Goal: Use online tool/utility: Utilize a website feature to perform a specific function

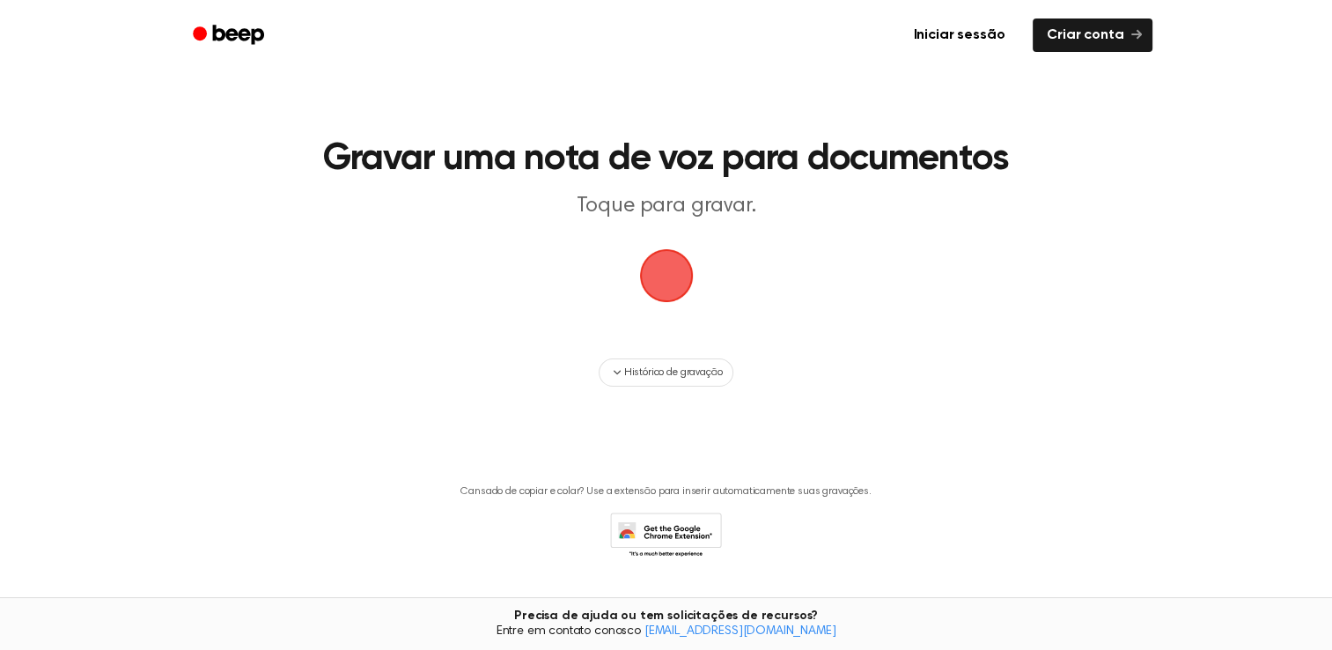
click at [673, 285] on span "button" at bounding box center [665, 275] width 65 height 65
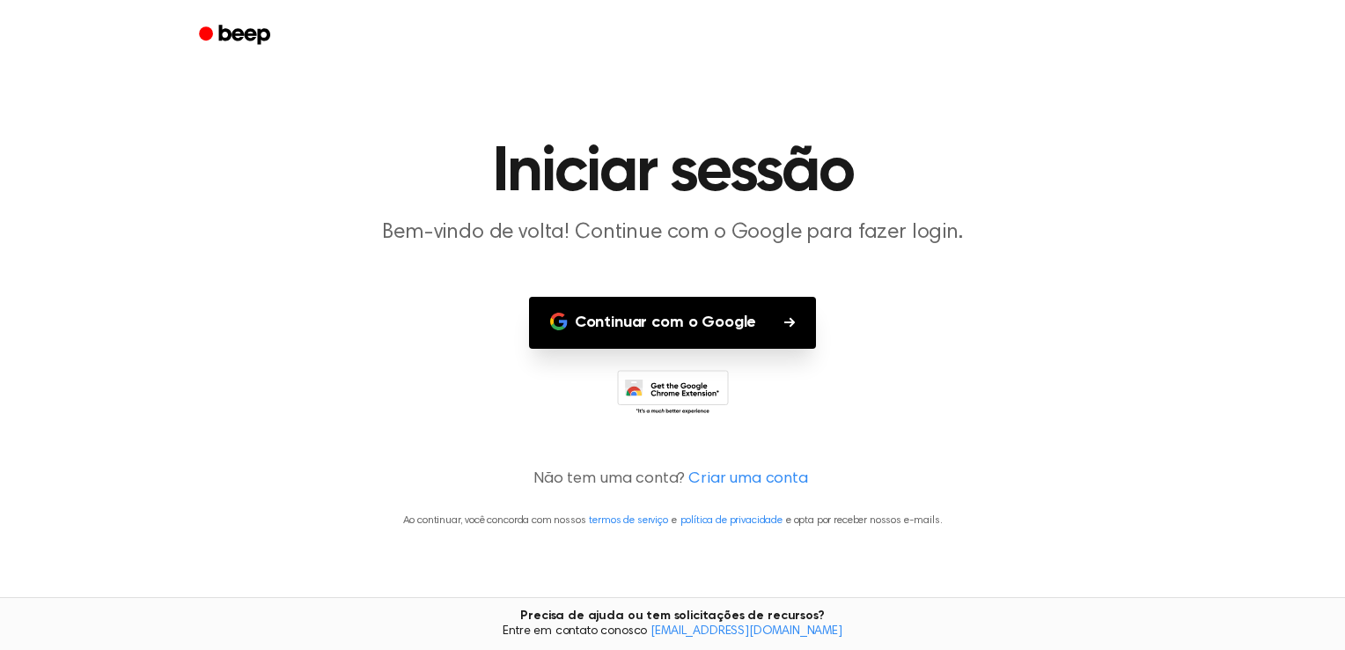
click at [674, 317] on font "Continuar com o Google" at bounding box center [665, 323] width 181 height 24
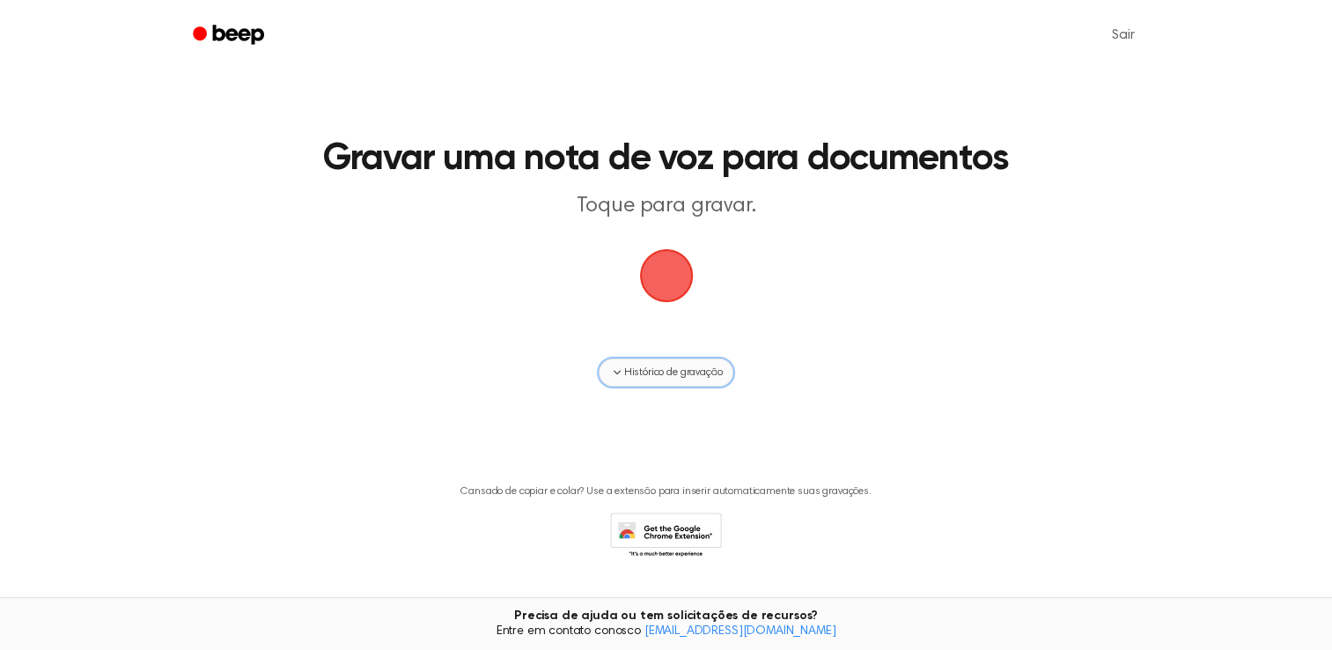
click at [615, 375] on icon "button" at bounding box center [617, 372] width 14 height 14
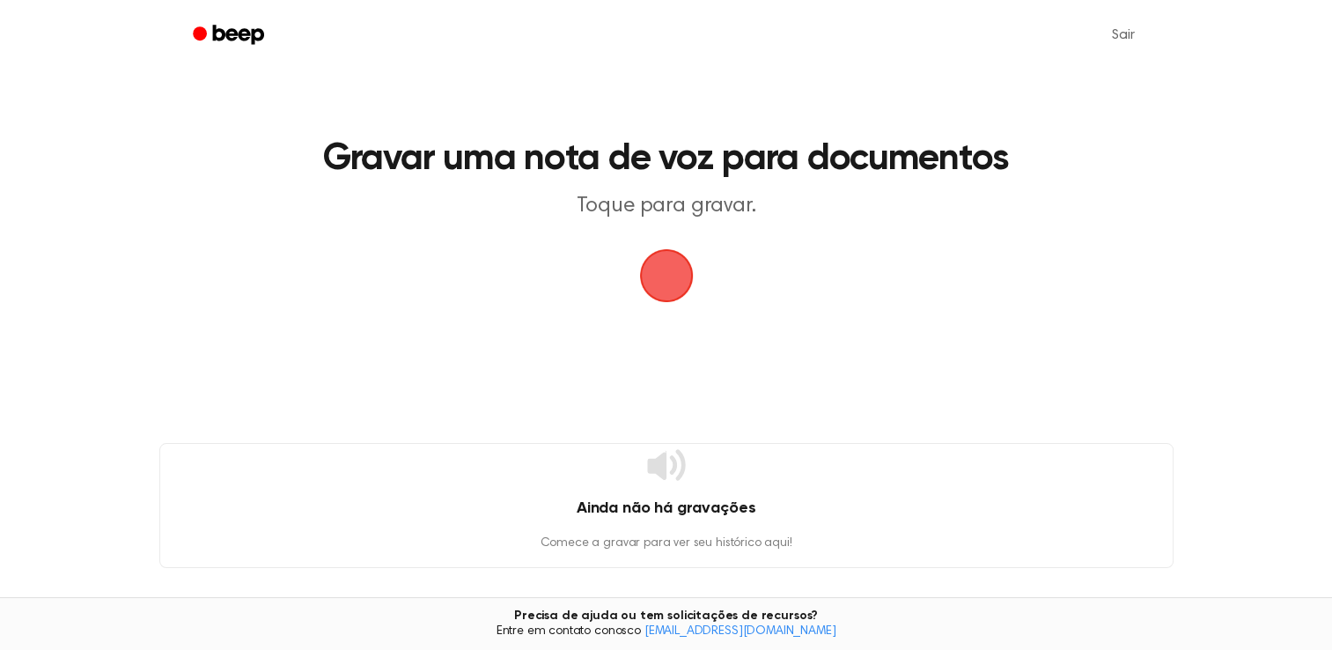
click at [651, 301] on span "button" at bounding box center [666, 275] width 85 height 85
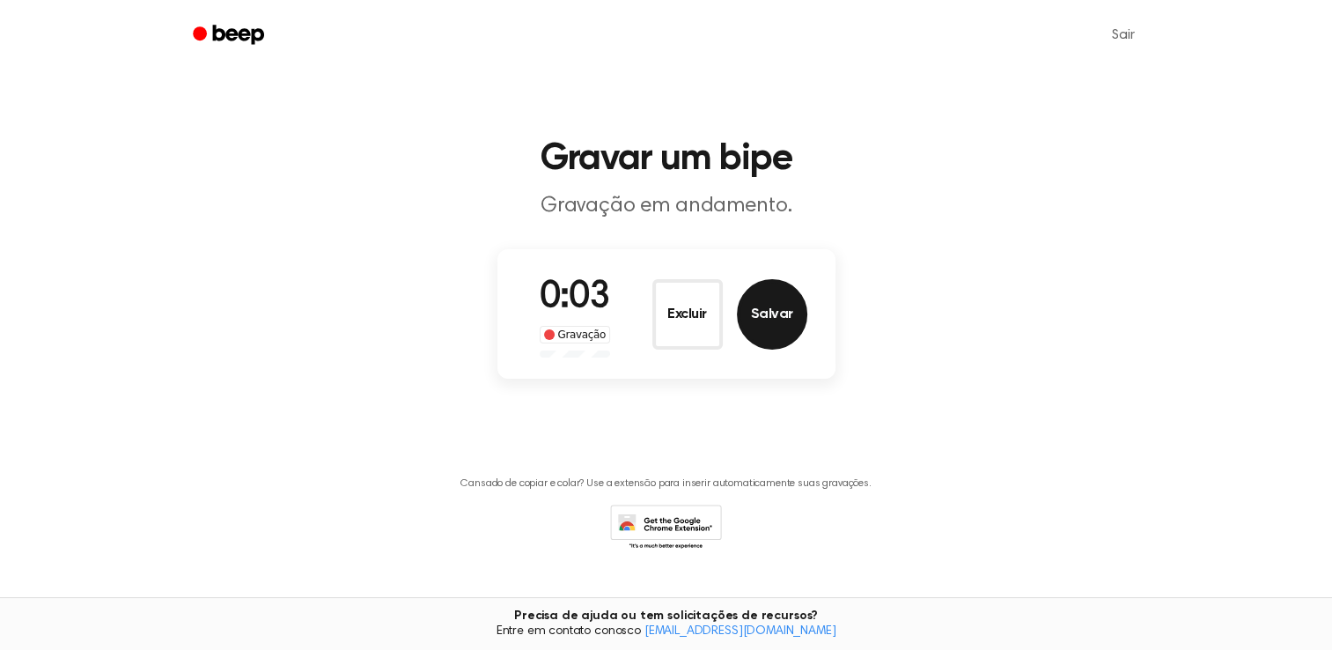
click at [757, 294] on button "Salvar" at bounding box center [772, 314] width 70 height 70
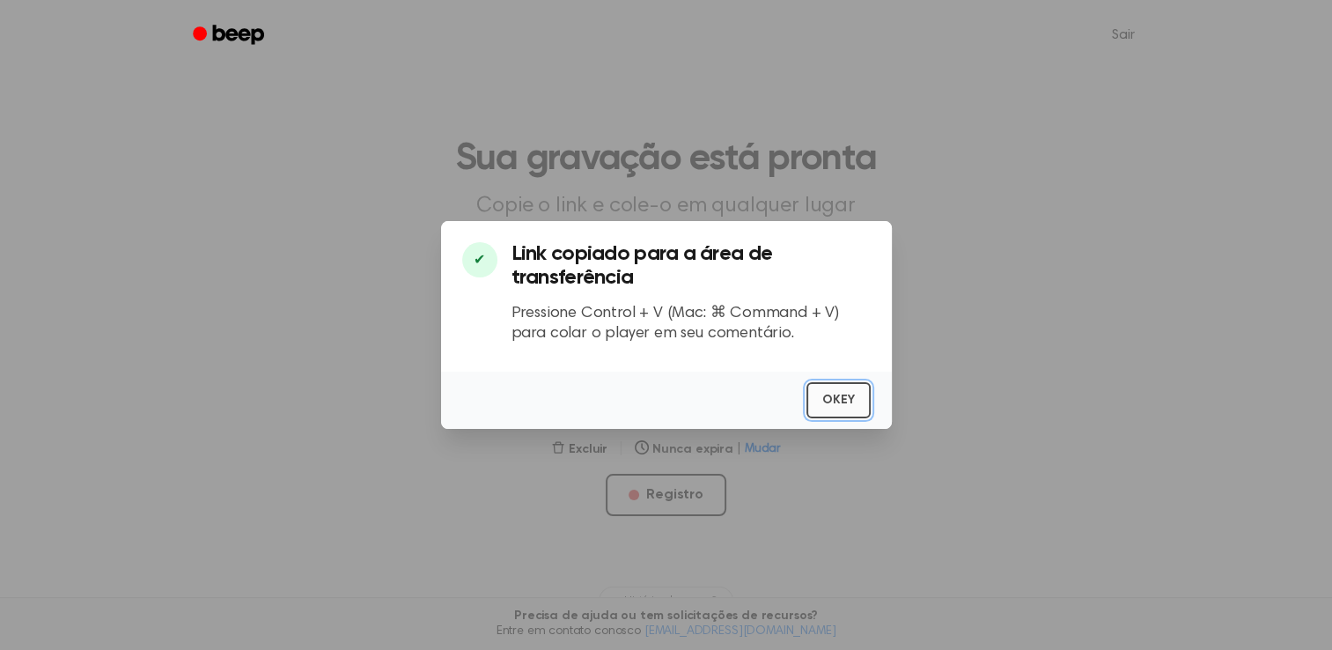
click at [829, 401] on button "OKEY" at bounding box center [838, 400] width 63 height 36
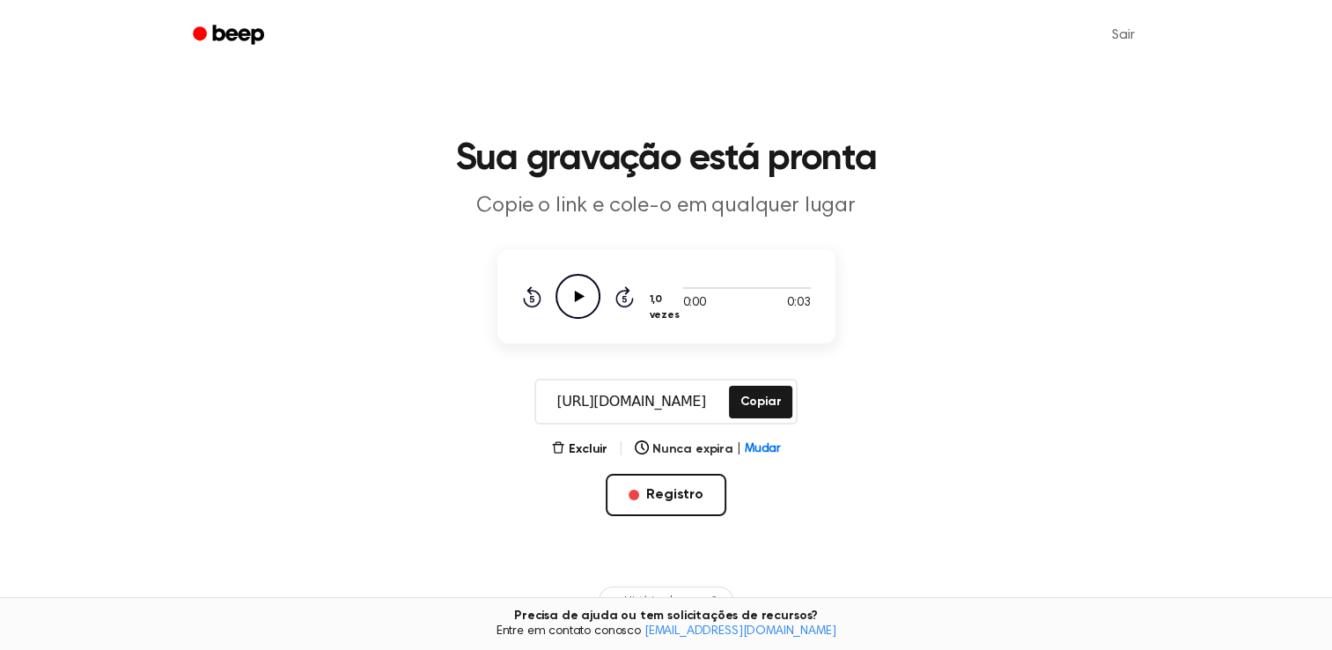
click at [590, 301] on icon "Reproduzir áudio" at bounding box center [578, 296] width 45 height 45
click at [590, 301] on icon "Pausar áudio" at bounding box center [578, 296] width 45 height 45
click at [590, 301] on icon "Reproduzir áudio" at bounding box center [578, 296] width 45 height 45
click at [586, 445] on font "Excluir" at bounding box center [588, 449] width 39 height 12
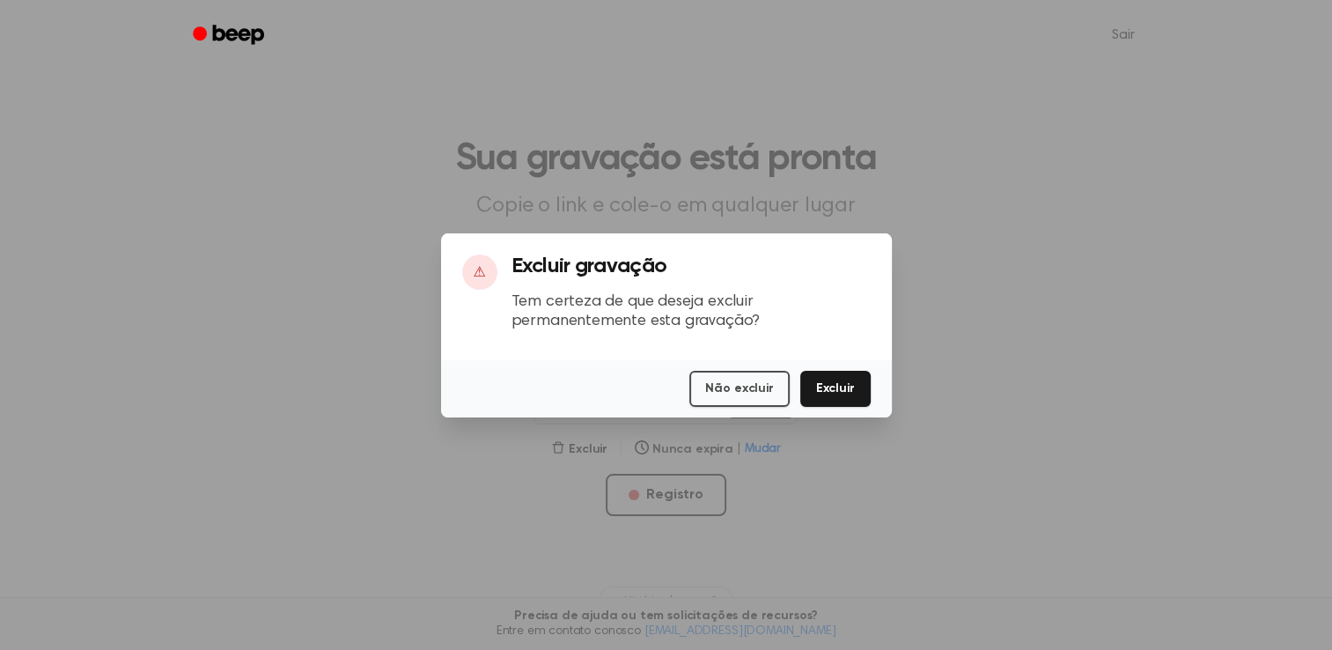
scroll to position [3, 0]
click at [729, 387] on button "Não excluir" at bounding box center [738, 389] width 99 height 36
